Goal: Task Accomplishment & Management: Manage account settings

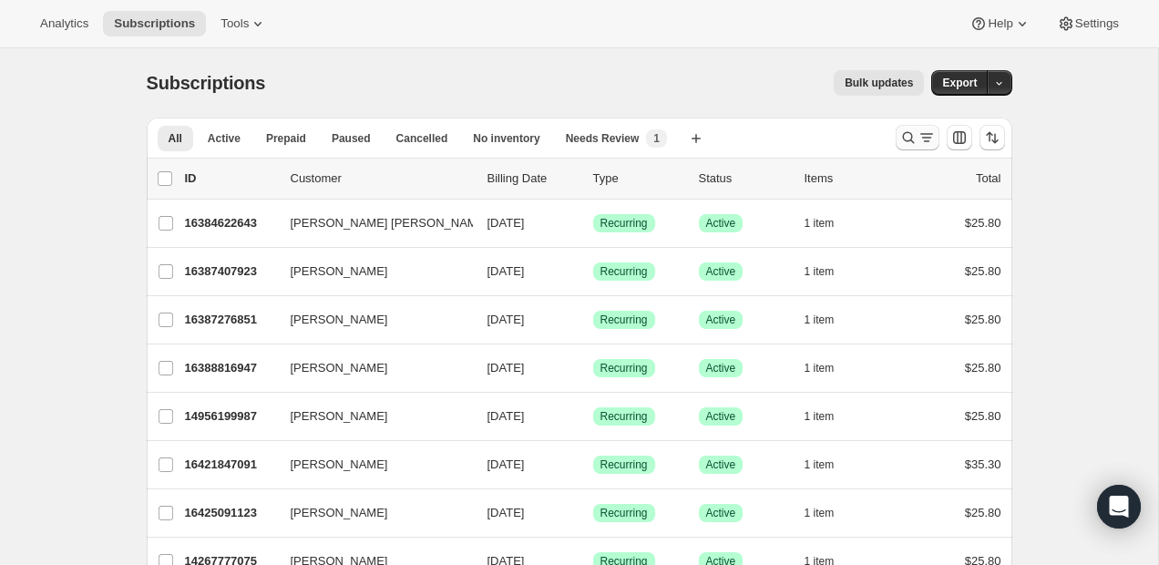
click at [914, 136] on icon "Search and filter results" at bounding box center [908, 137] width 18 height 18
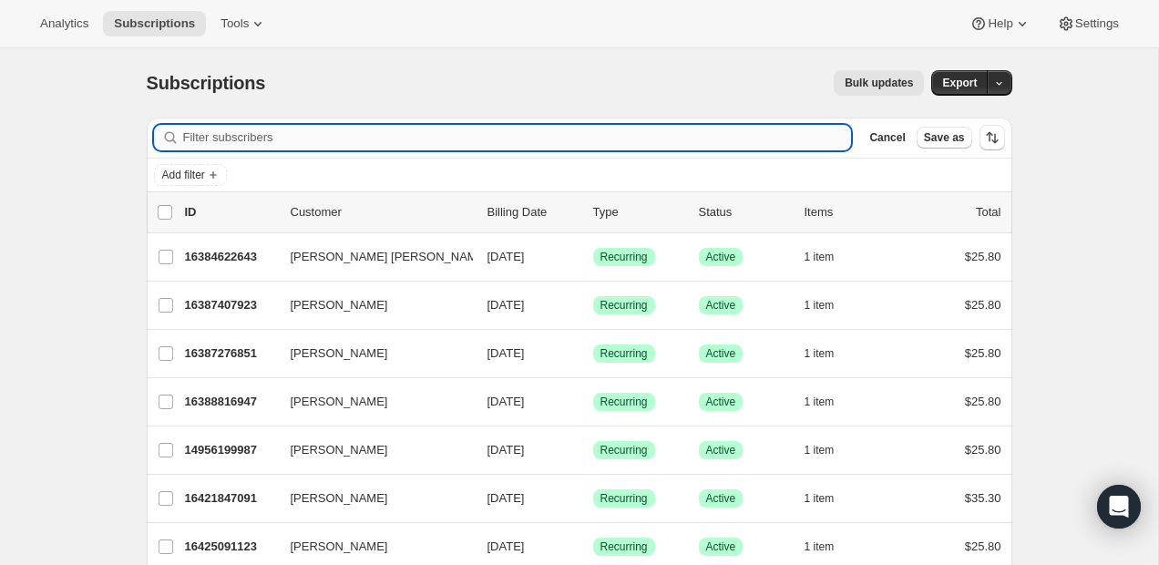
click at [655, 138] on input "Filter subscribers" at bounding box center [517, 138] width 669 height 26
paste input "[PERSON_NAME]"
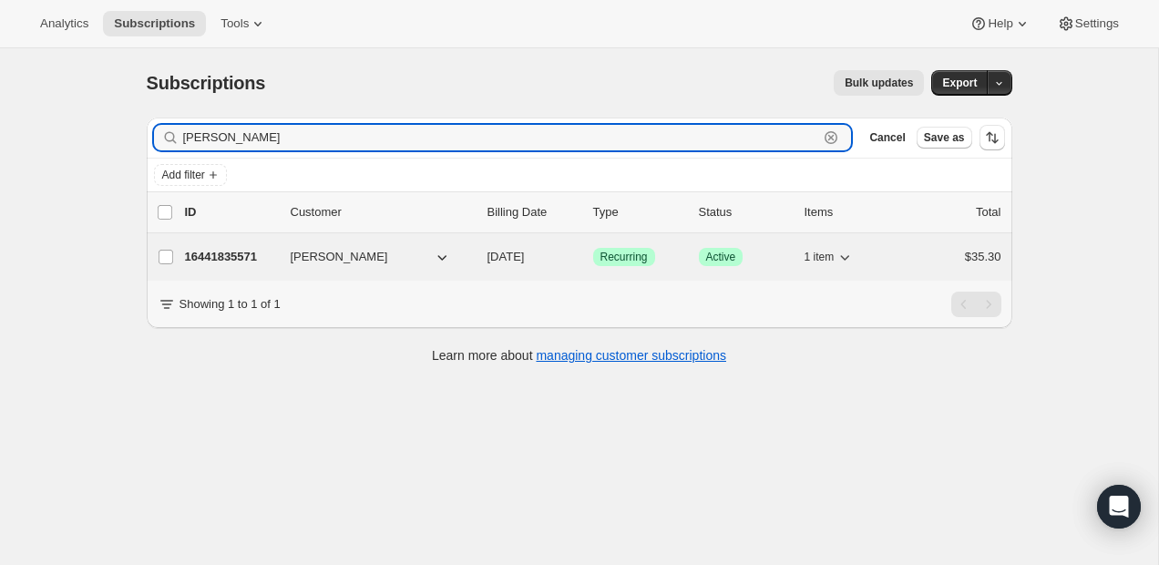
type input "[PERSON_NAME]"
click at [215, 259] on p "16441835571" at bounding box center [230, 257] width 91 height 18
